Goal: Find specific page/section

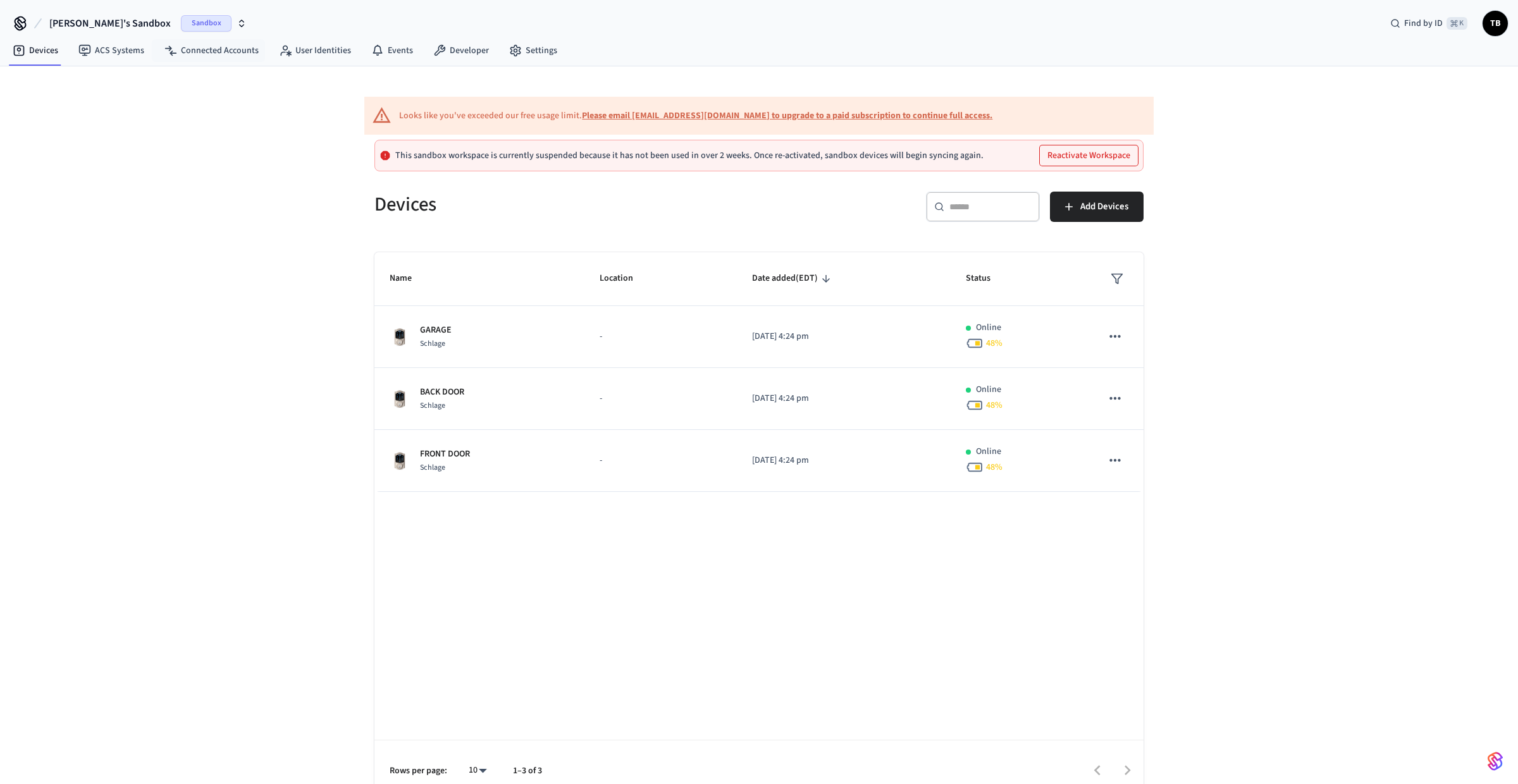
click at [181, 16] on span "Sandbox" at bounding box center [206, 24] width 51 height 16
click at [152, 81] on span "Production" at bounding box center [164, 82] width 51 height 16
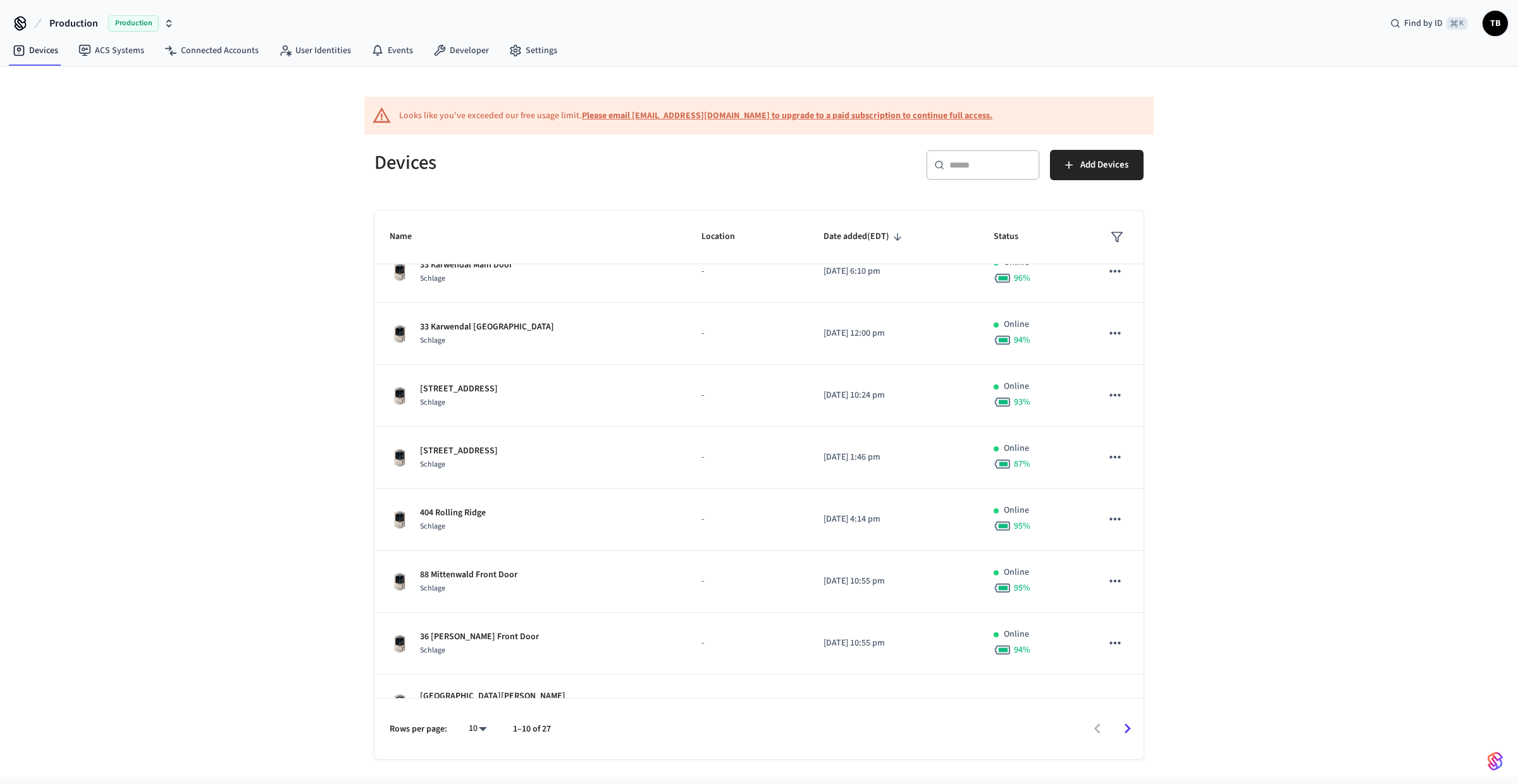
scroll to position [182, 0]
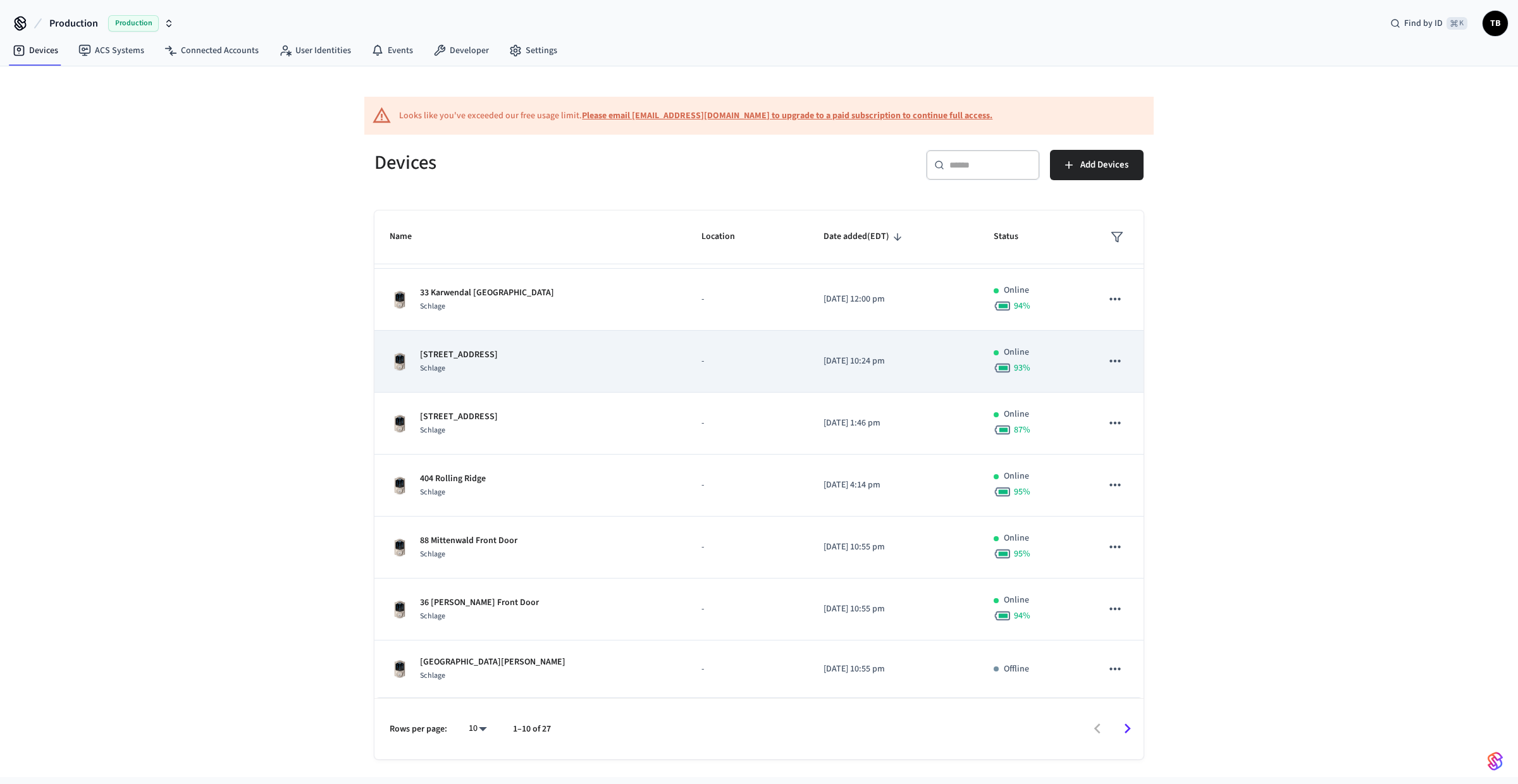
click at [492, 372] on div "Schlage" at bounding box center [459, 368] width 78 height 13
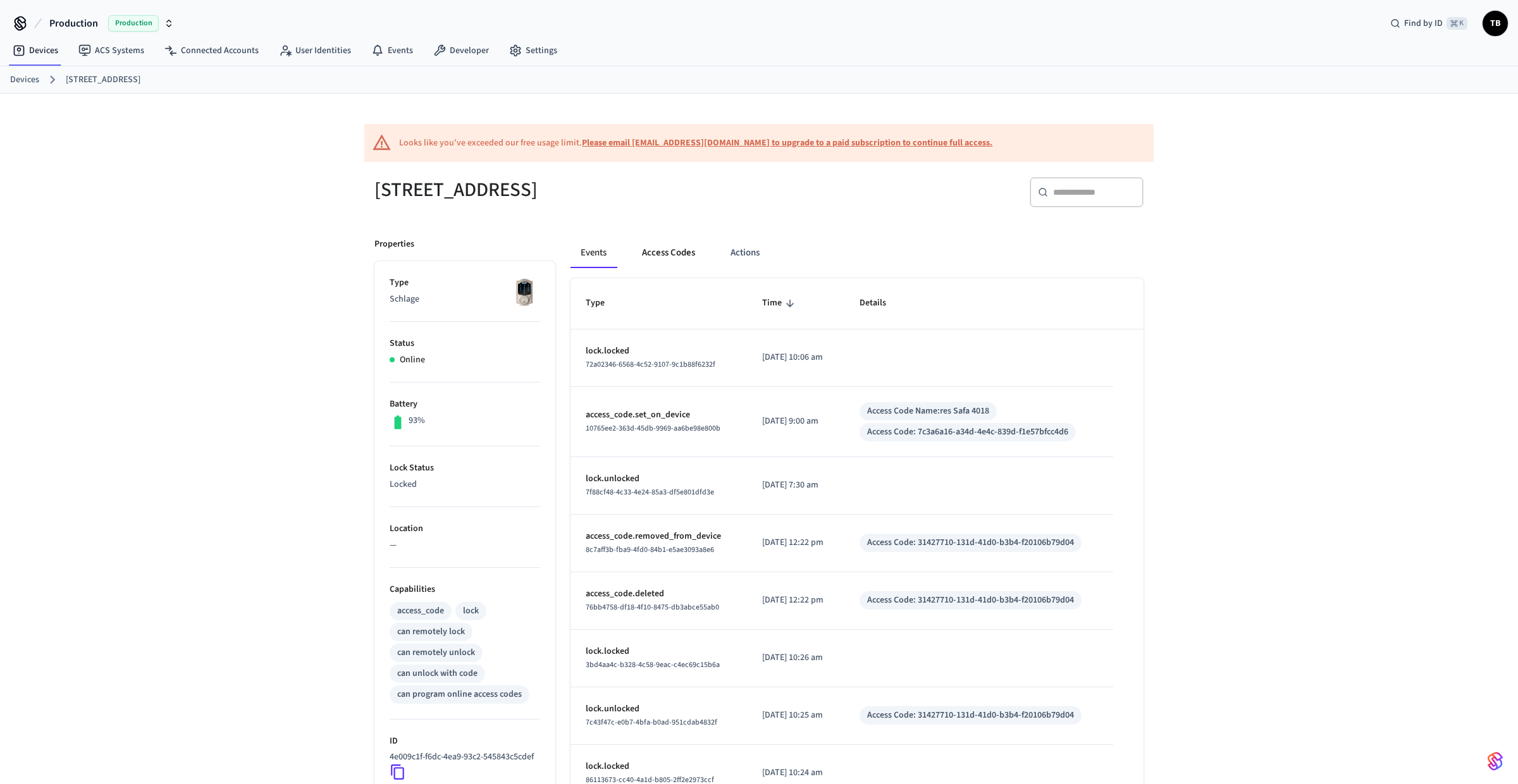
click at [657, 261] on button "Access Codes" at bounding box center [669, 253] width 74 height 30
